Goal: Obtain resource: Download file/media

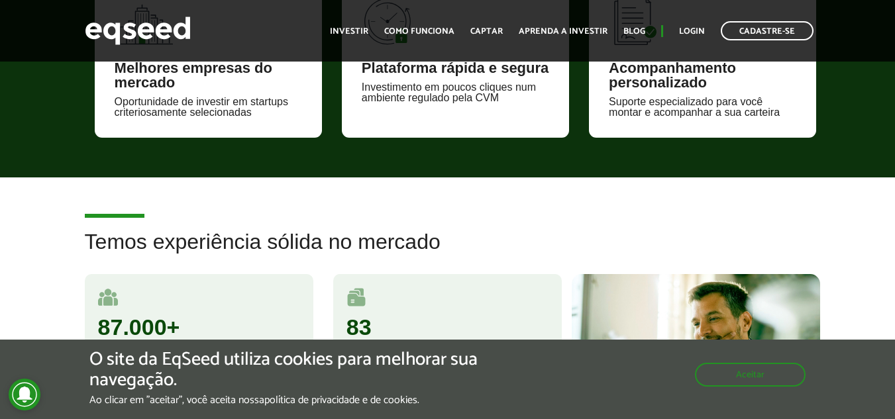
scroll to position [662, 0]
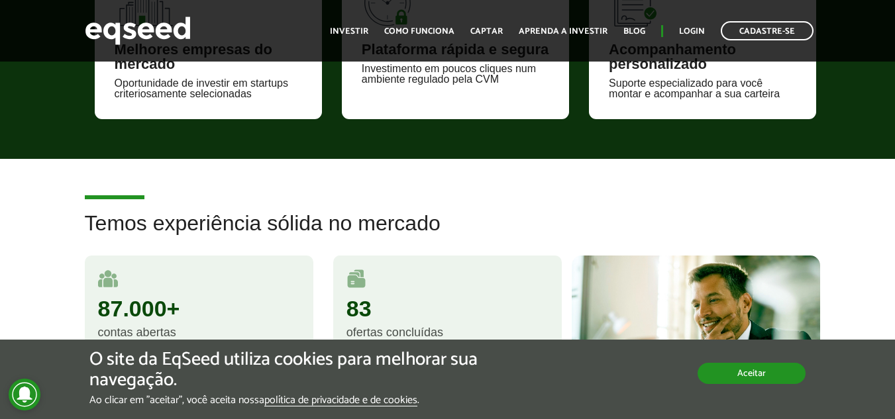
click at [715, 368] on button "Aceitar" at bounding box center [751, 373] width 108 height 21
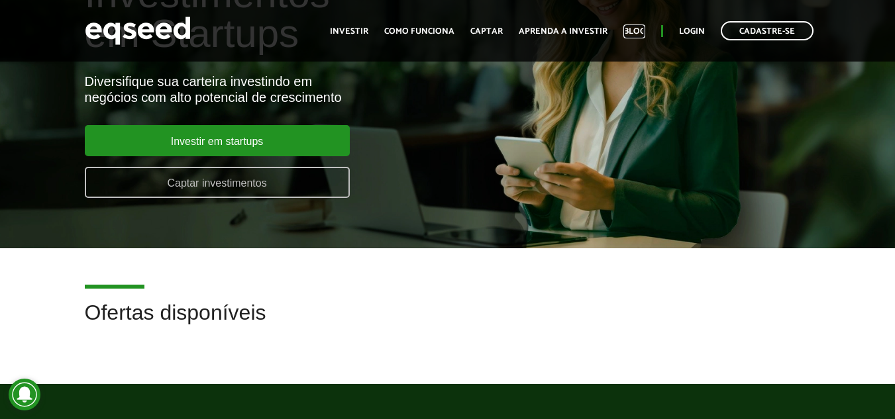
scroll to position [132, 0]
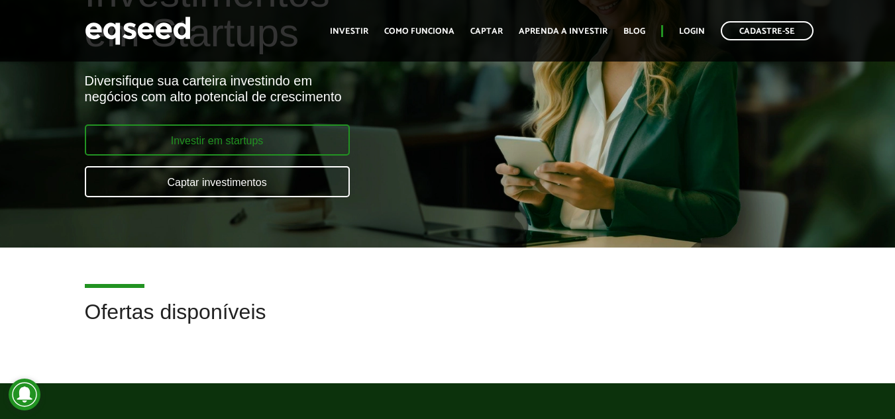
click at [297, 141] on link "Investir em startups" at bounding box center [217, 140] width 265 height 31
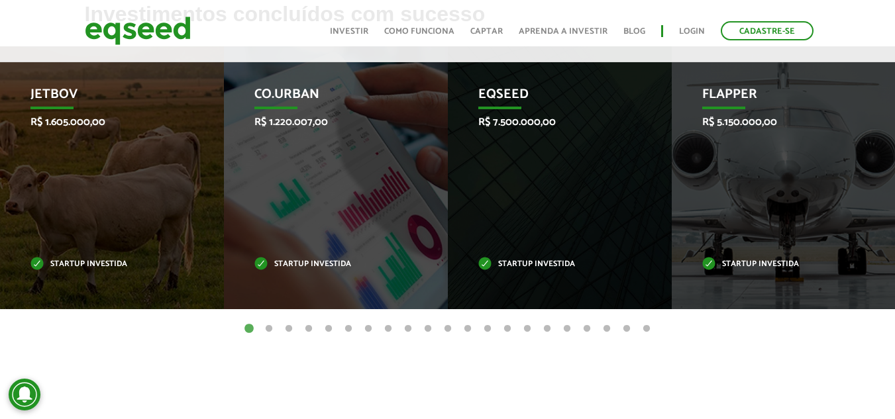
scroll to position [464, 0]
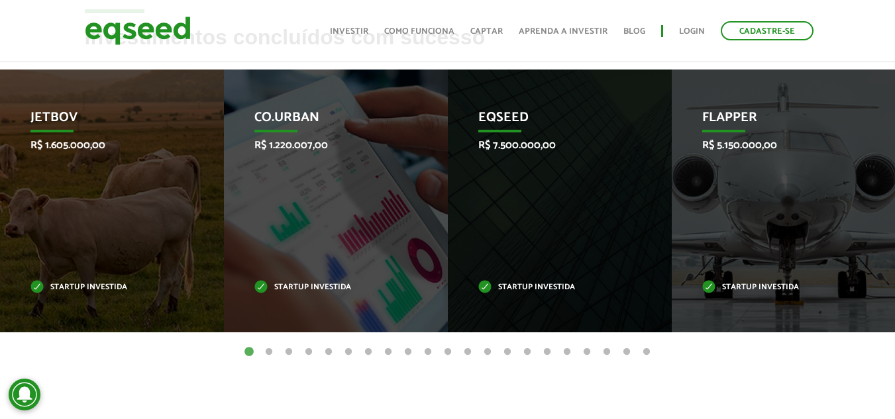
click at [269, 351] on button "2" at bounding box center [268, 352] width 13 height 13
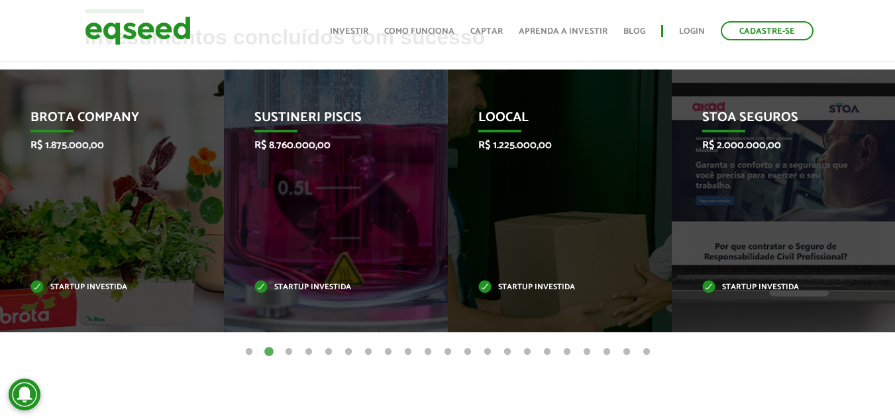
click at [295, 352] on ul "1 2 3 4 5 6 7 8 9 10 11 12 13 14 15 16 17 18 19 20 21" at bounding box center [447, 351] width 895 height 15
click at [293, 352] on button "3" at bounding box center [288, 352] width 13 height 13
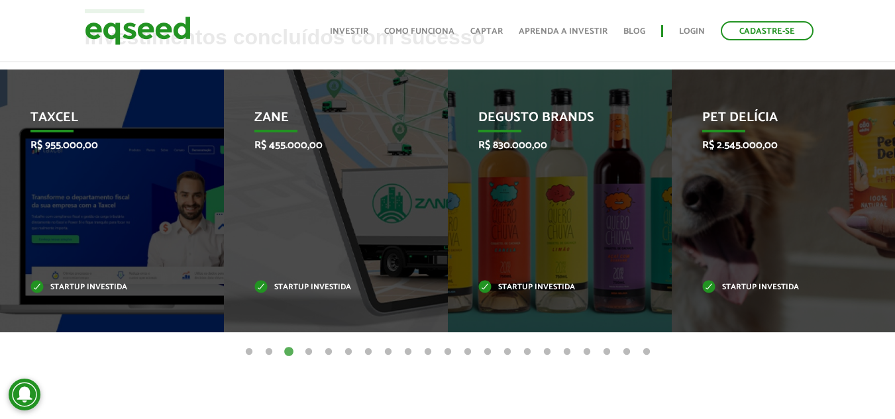
click at [311, 352] on button "4" at bounding box center [308, 352] width 13 height 13
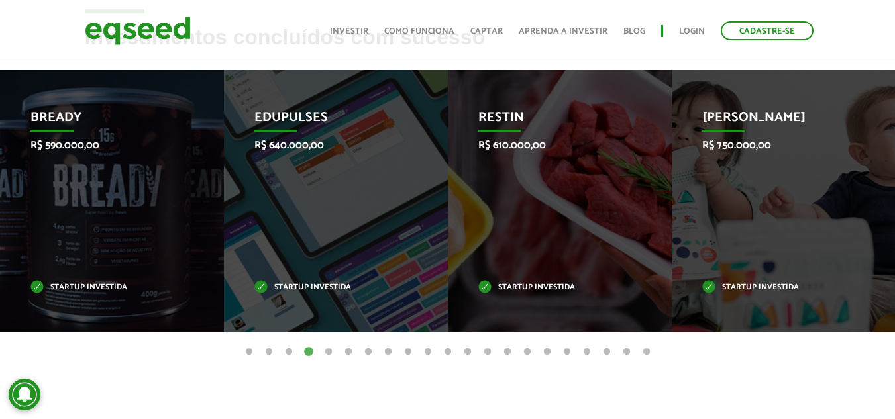
click at [325, 356] on button "5" at bounding box center [328, 352] width 13 height 13
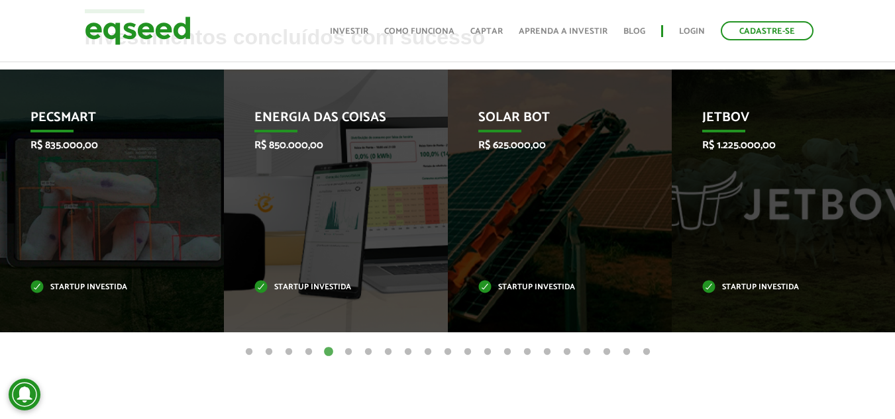
click at [348, 354] on button "6" at bounding box center [348, 352] width 13 height 13
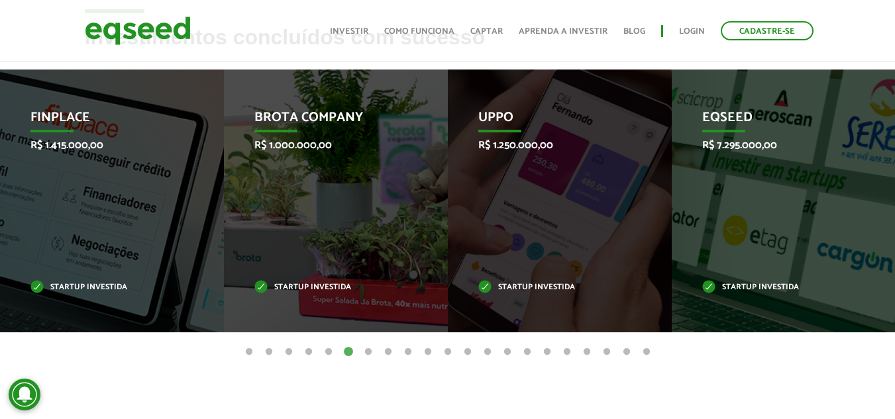
click at [369, 352] on button "7" at bounding box center [368, 352] width 13 height 13
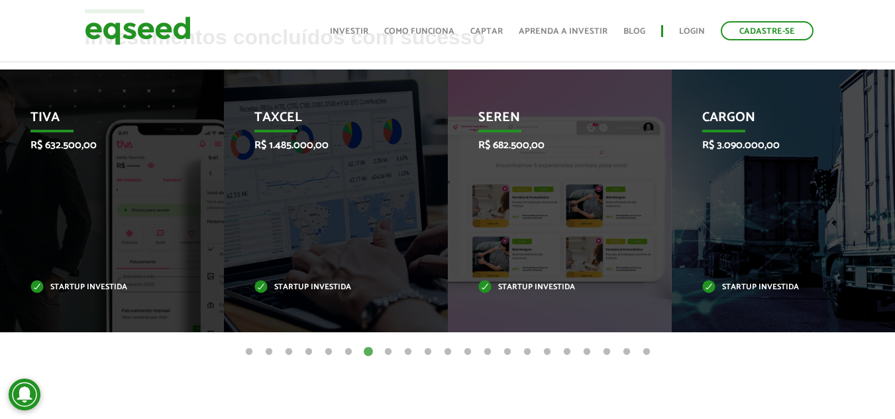
click at [389, 351] on button "8" at bounding box center [387, 352] width 13 height 13
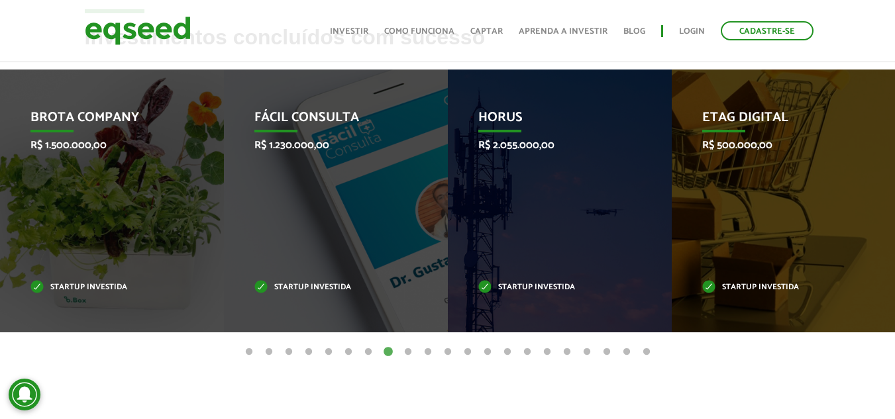
click at [409, 352] on button "9" at bounding box center [407, 352] width 13 height 13
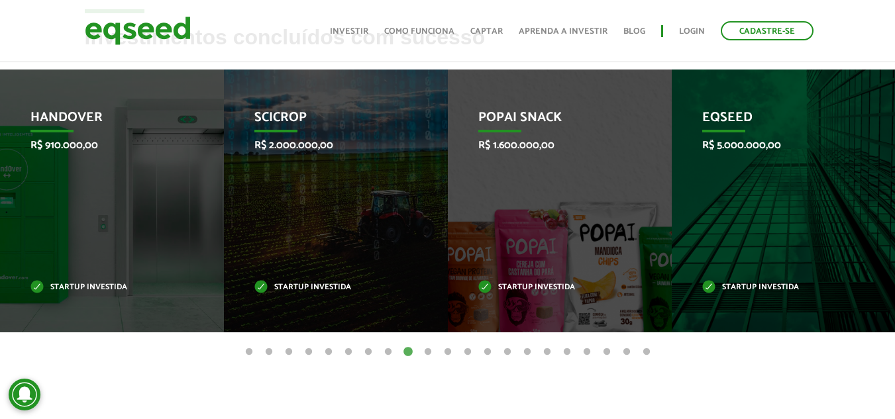
click at [428, 352] on button "10" at bounding box center [427, 352] width 13 height 13
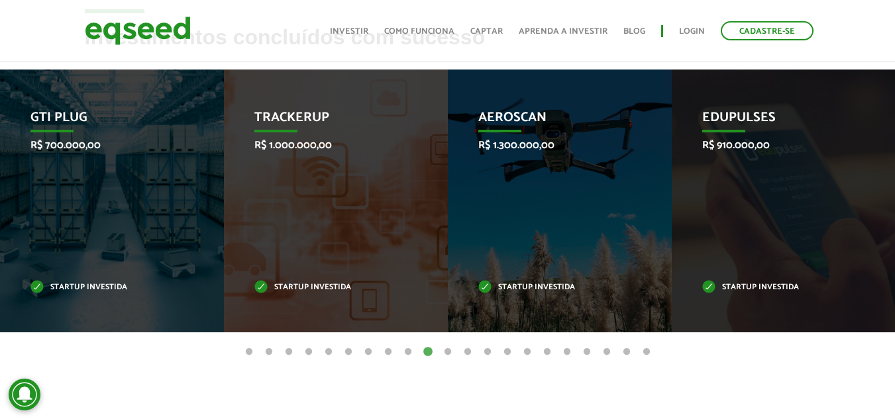
click at [445, 354] on button "11" at bounding box center [447, 352] width 13 height 13
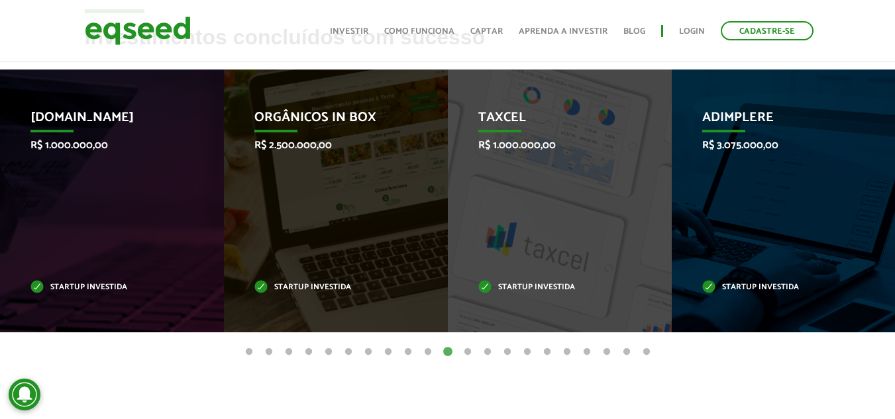
click at [462, 352] on button "12" at bounding box center [467, 352] width 13 height 13
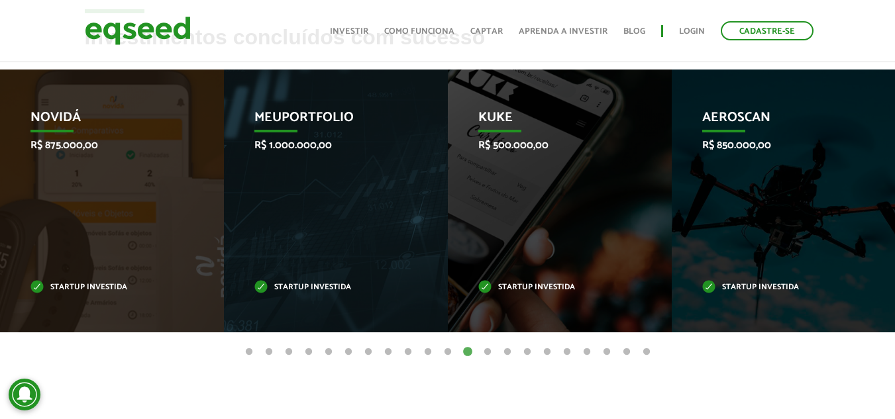
click at [489, 352] on button "13" at bounding box center [487, 352] width 13 height 13
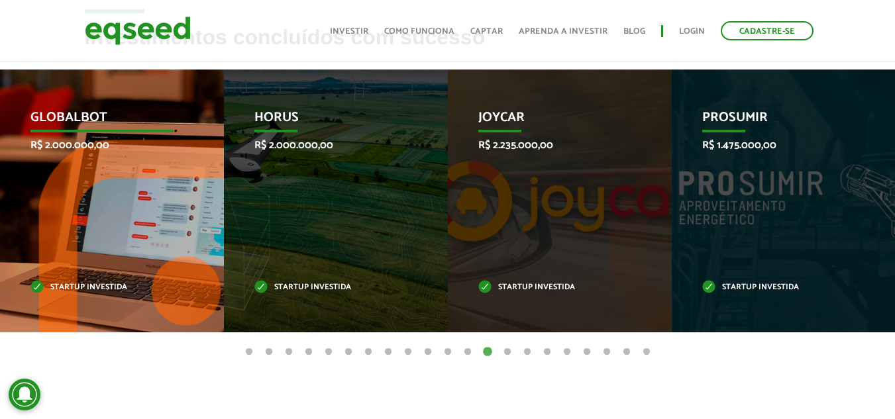
click at [129, 152] on div "Globalbot R$ 2.000.000,00 Startup investida" at bounding box center [102, 201] width 204 height 263
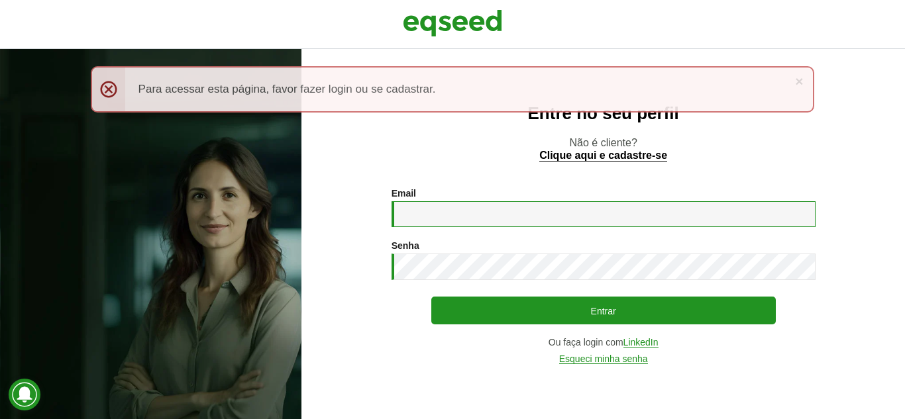
click at [449, 212] on input "Email *" at bounding box center [603, 214] width 424 height 26
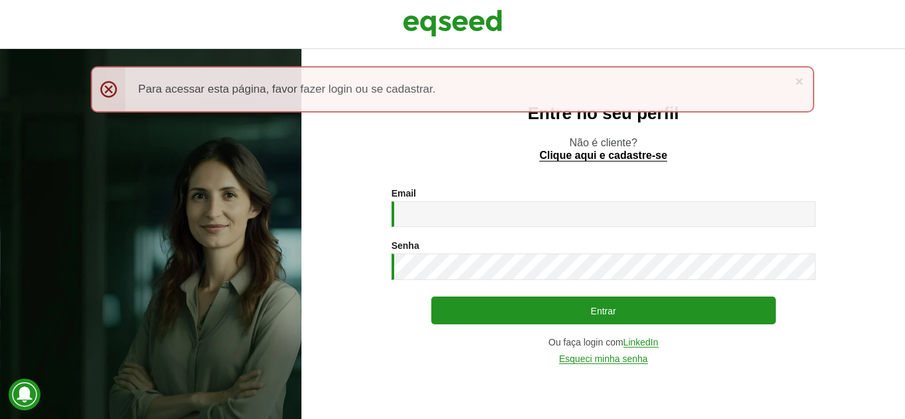
click at [736, 168] on div "Entre no seu perfil Não é cliente? Clique aqui e cadastre-se Email * Digite seu…" at bounding box center [602, 234] width 603 height 370
click at [794, 79] on div "× Menssagem de erro Para acessar esta página, favor fazer login ou se cadastrar." at bounding box center [453, 89] width 724 height 46
click at [645, 338] on link "LinkedIn" at bounding box center [640, 343] width 35 height 10
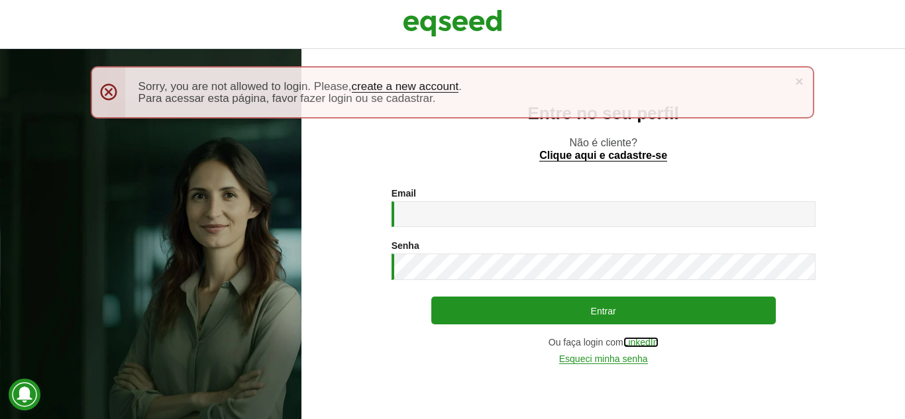
click at [649, 342] on link "LinkedIn" at bounding box center [640, 343] width 35 height 10
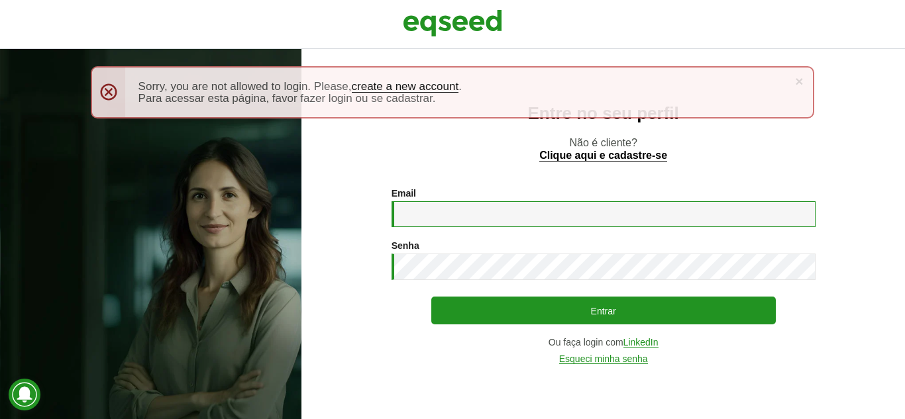
click at [464, 221] on input "Email *" at bounding box center [603, 214] width 424 height 26
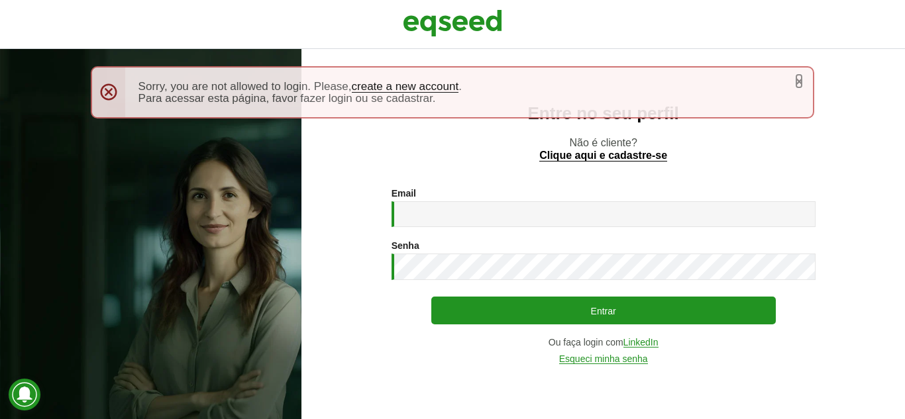
click at [796, 84] on link "×" at bounding box center [799, 81] width 8 height 14
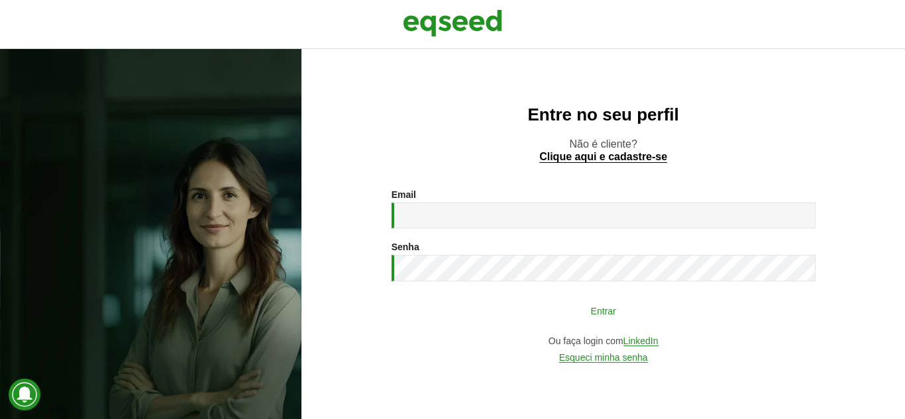
click at [601, 312] on button "Entrar" at bounding box center [603, 310] width 344 height 25
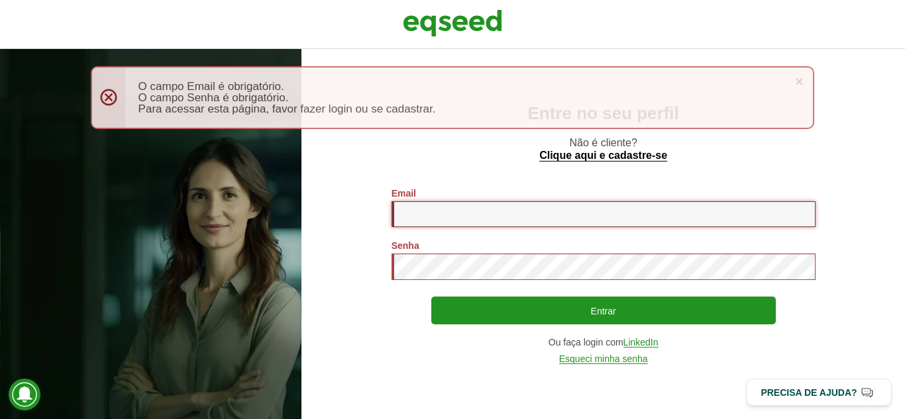
click at [457, 215] on input "Email *" at bounding box center [603, 214] width 424 height 26
click at [654, 347] on link "LinkedIn" at bounding box center [640, 343] width 35 height 10
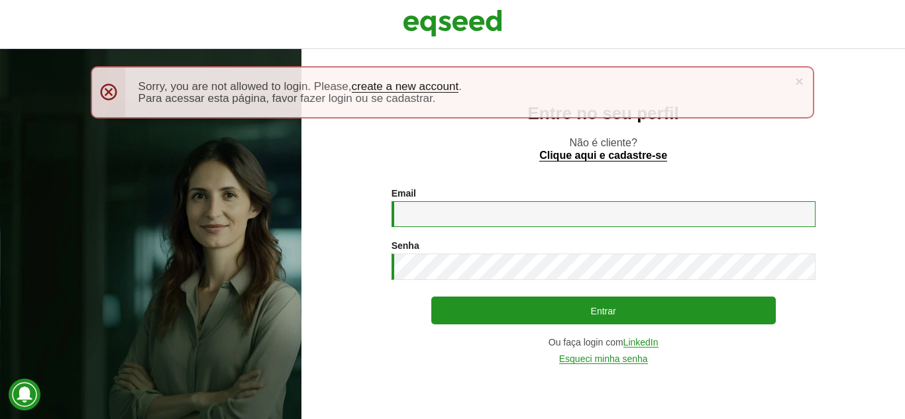
click at [450, 212] on input "Email *" at bounding box center [603, 214] width 424 height 26
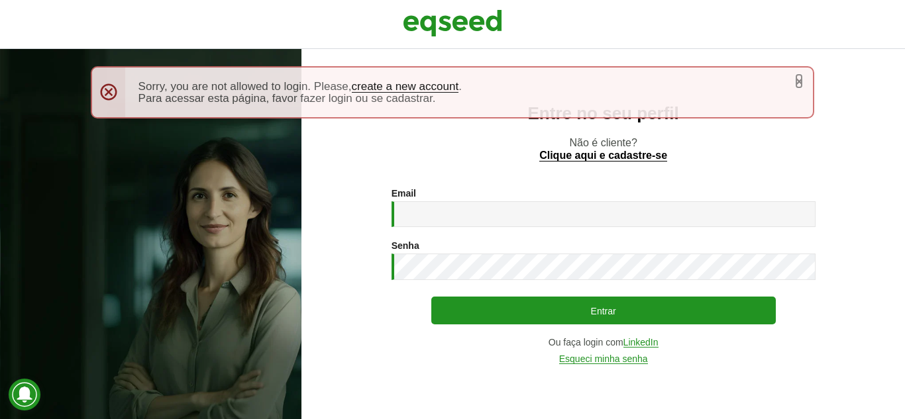
click at [801, 77] on link "×" at bounding box center [799, 81] width 8 height 14
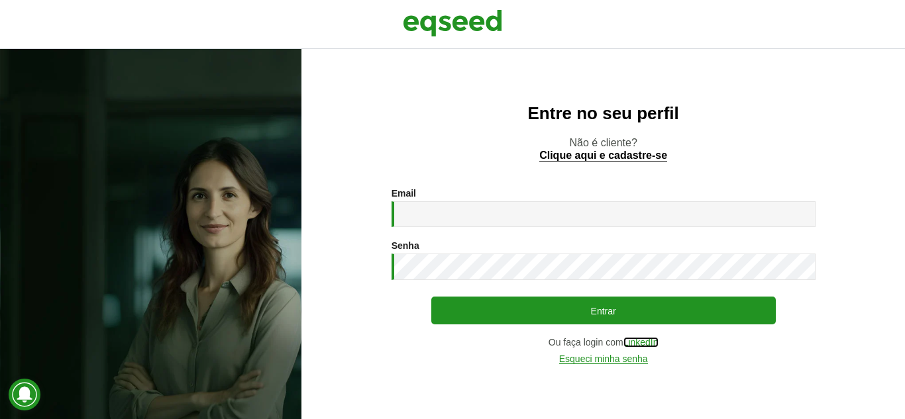
click at [631, 340] on link "LinkedIn" at bounding box center [640, 343] width 35 height 10
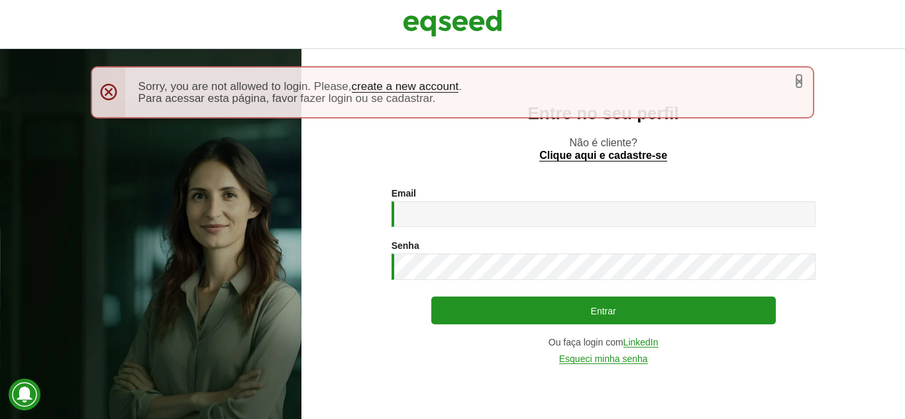
click at [801, 77] on link "×" at bounding box center [799, 81] width 8 height 14
